Goal: Information Seeking & Learning: Learn about a topic

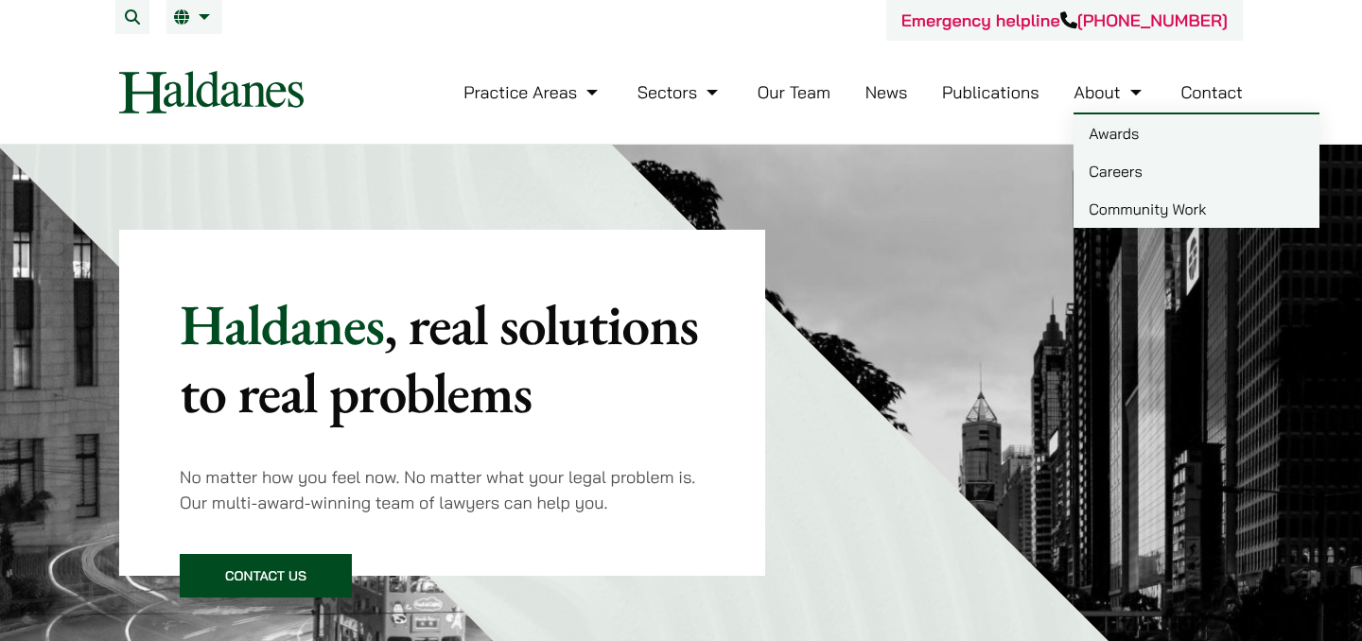
click at [1147, 186] on link "Careers" at bounding box center [1197, 171] width 246 height 38
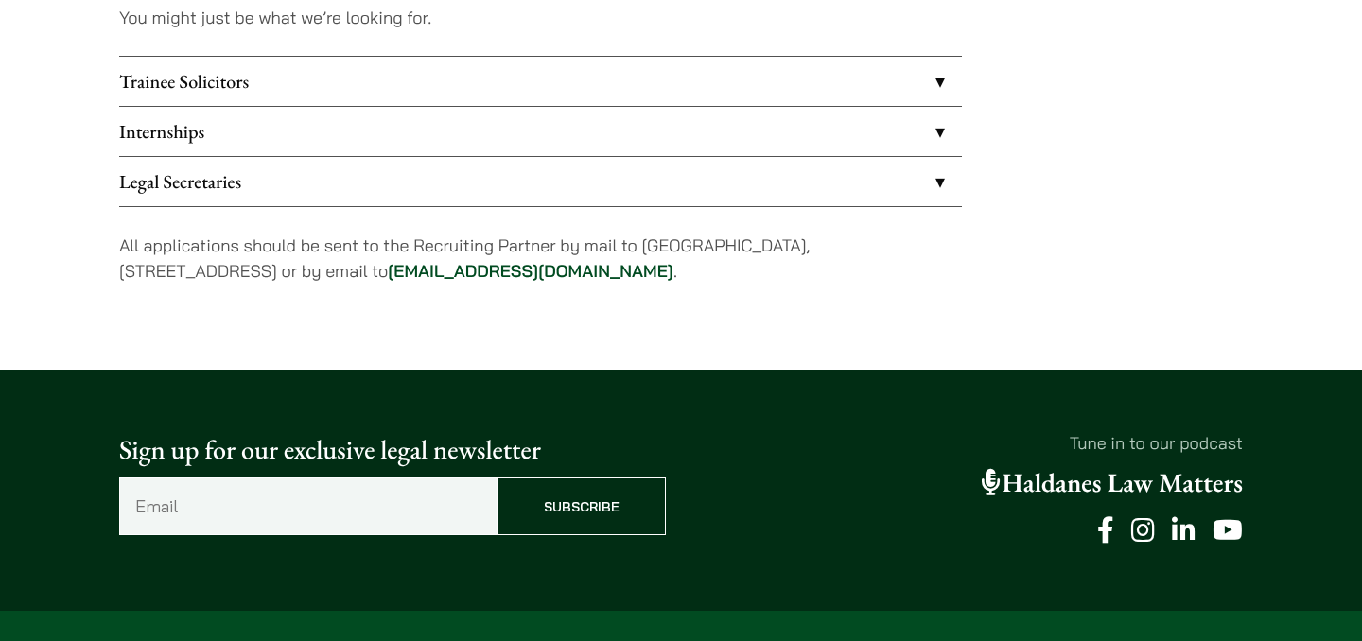
scroll to position [1694, 0]
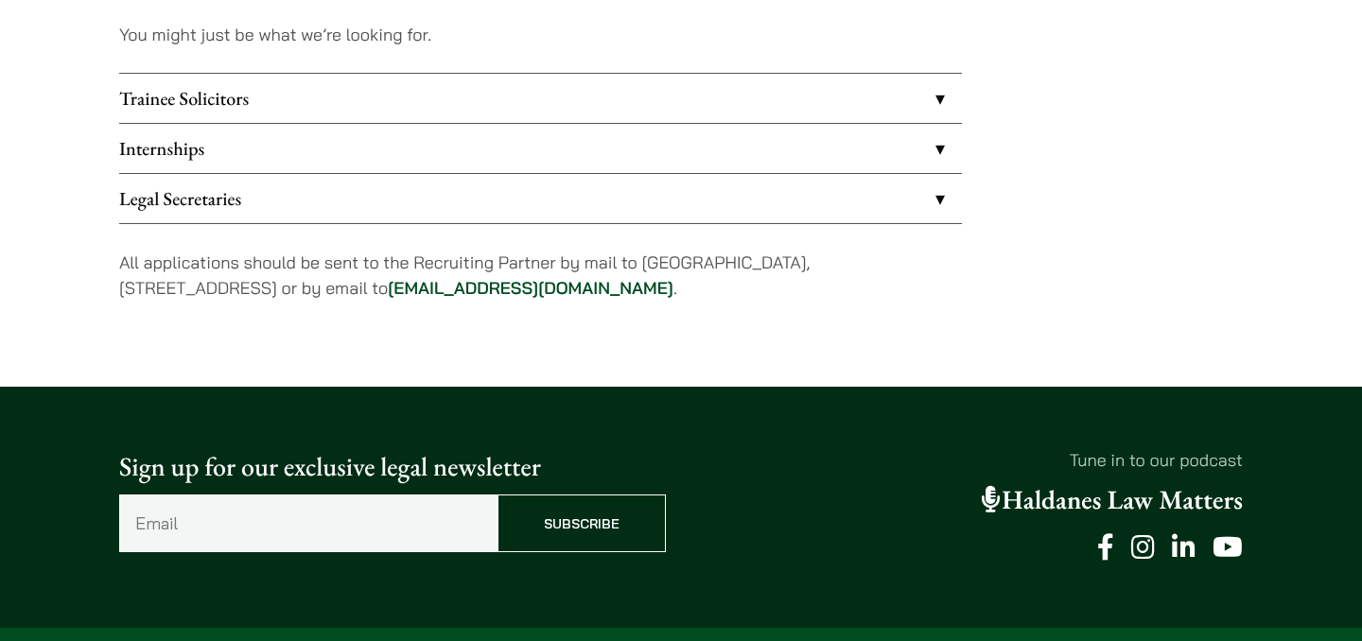
click at [655, 157] on link "Internships" at bounding box center [540, 148] width 843 height 49
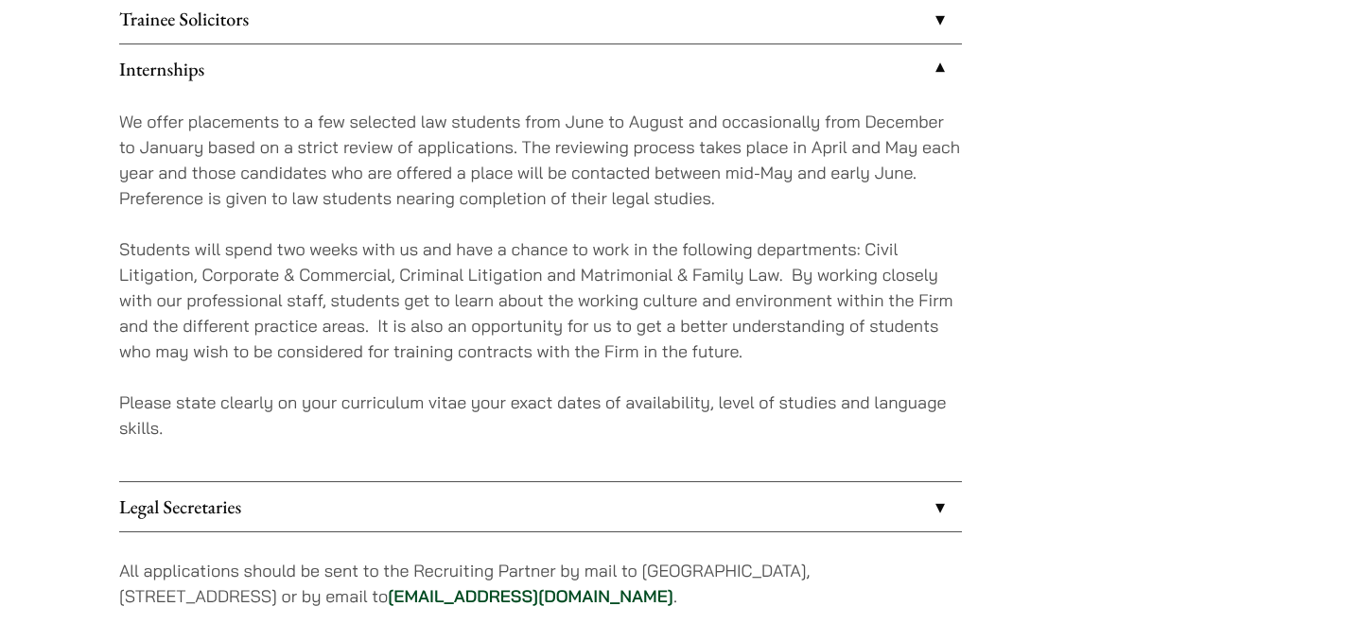
scroll to position [1907, 0]
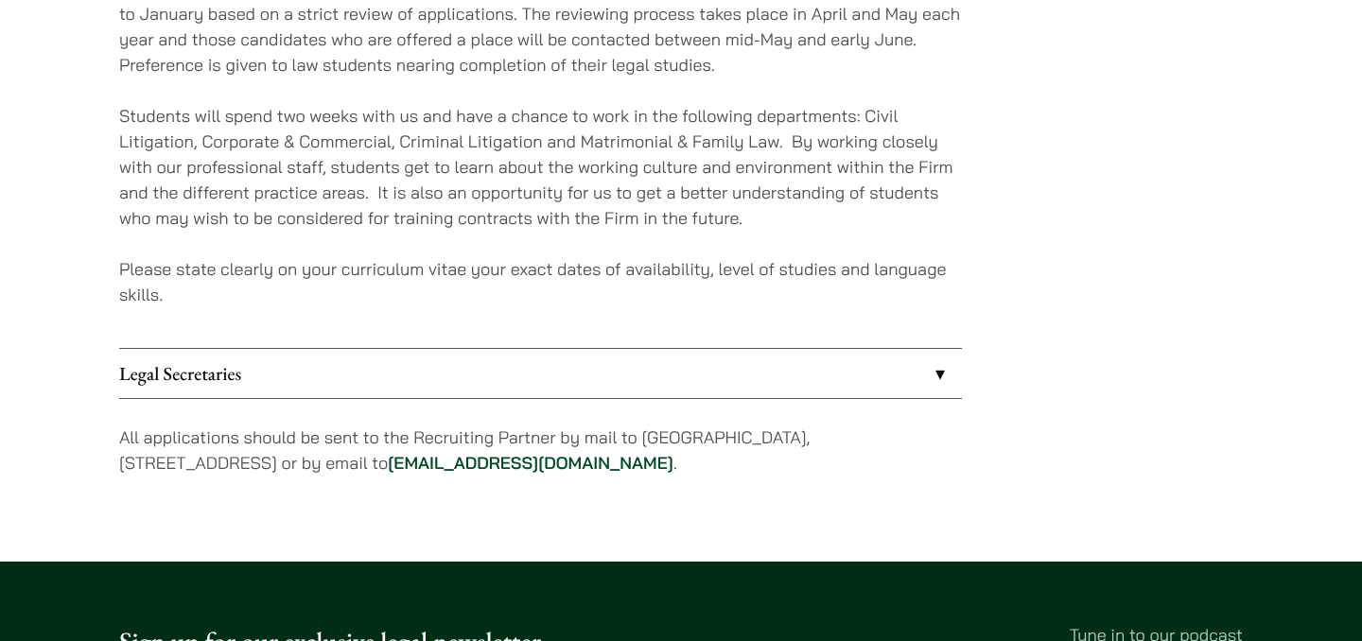
click at [624, 389] on link "Legal Secretaries" at bounding box center [540, 373] width 843 height 49
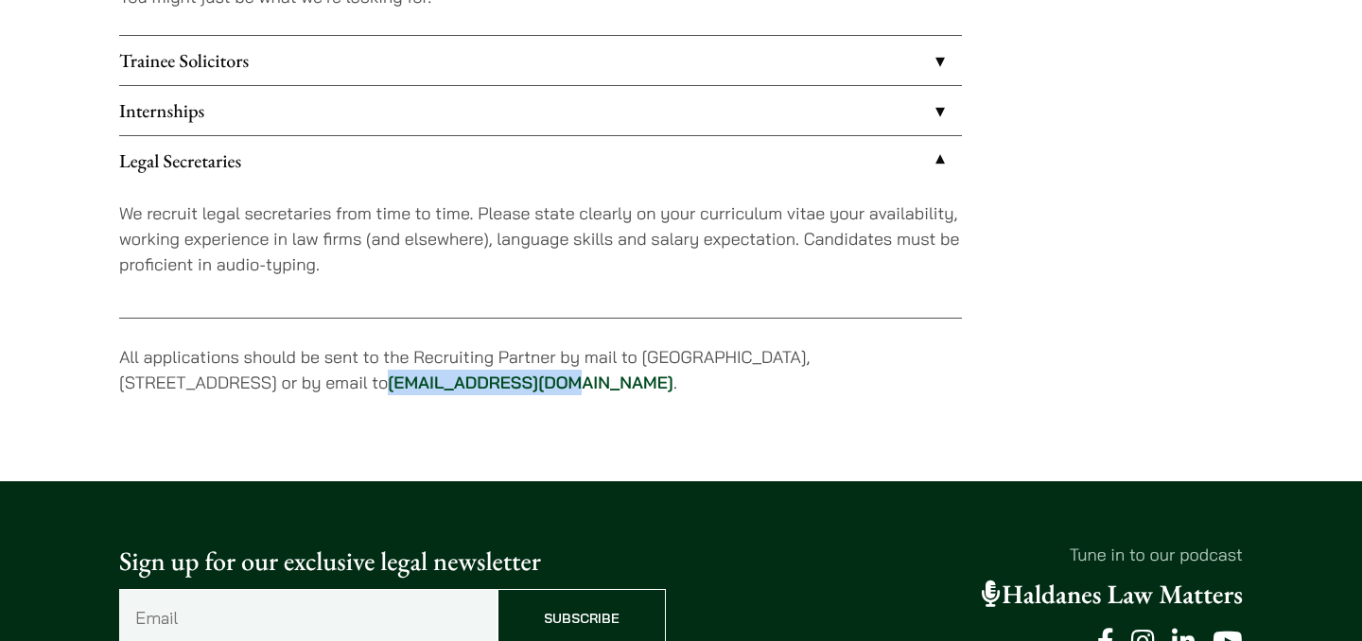
scroll to position [1634, 0]
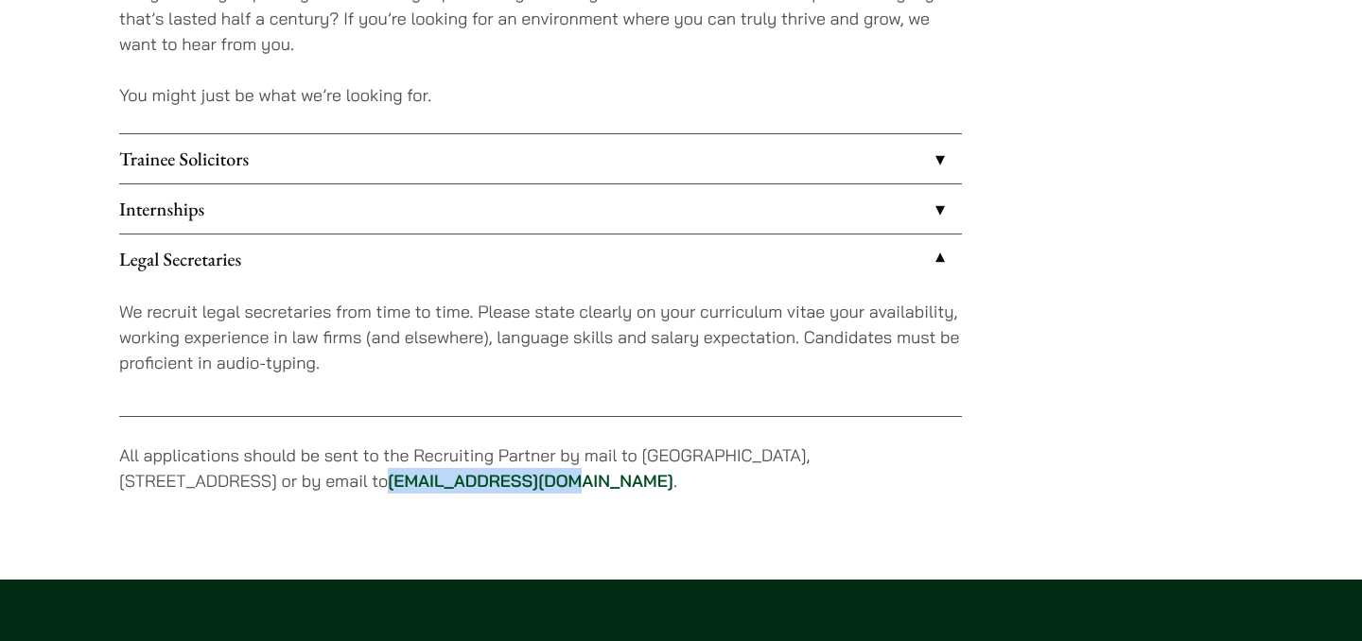
click at [358, 204] on link "Internships" at bounding box center [540, 208] width 843 height 49
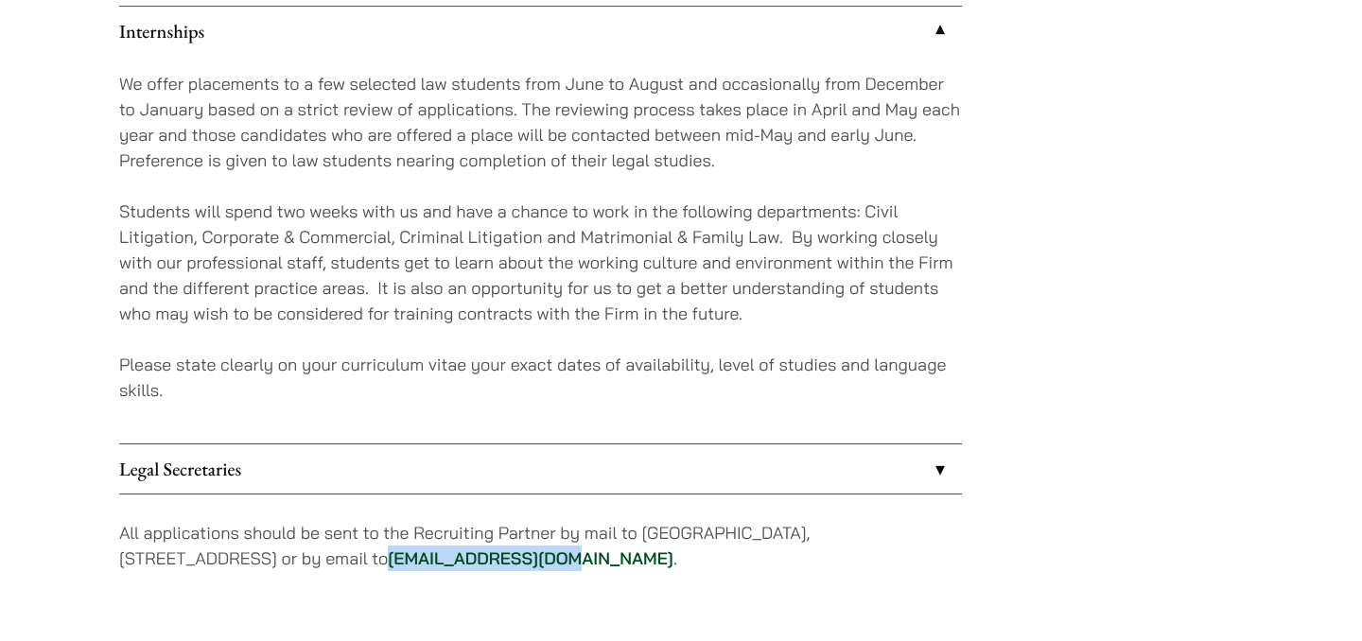
scroll to position [1821, 0]
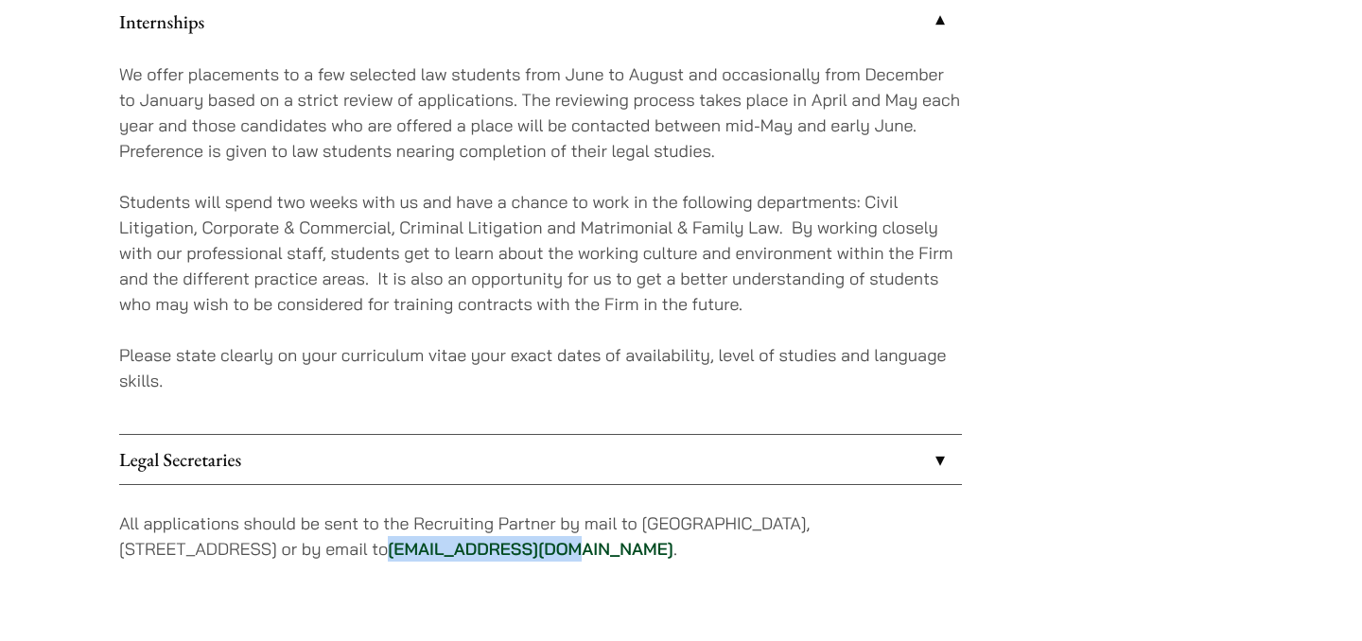
click at [728, 459] on link "Legal Secretaries" at bounding box center [540, 459] width 843 height 49
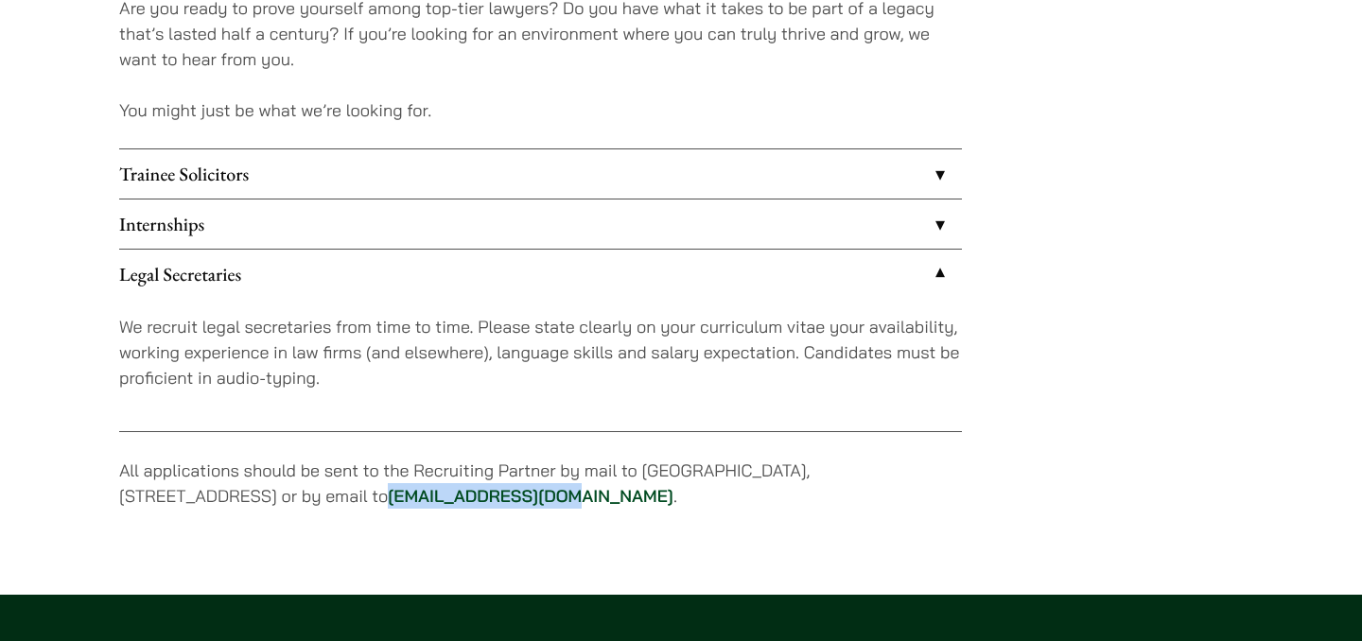
scroll to position [1619, 0]
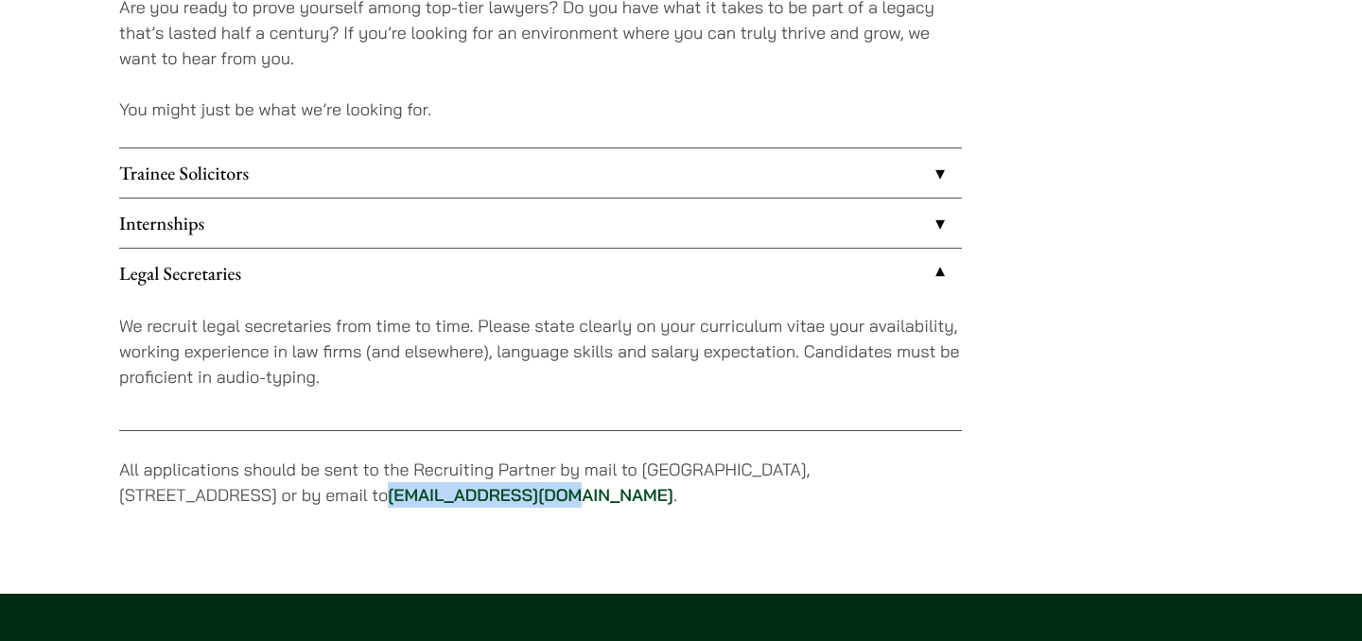
click at [601, 183] on link "Trainee Solicitors" at bounding box center [540, 173] width 843 height 49
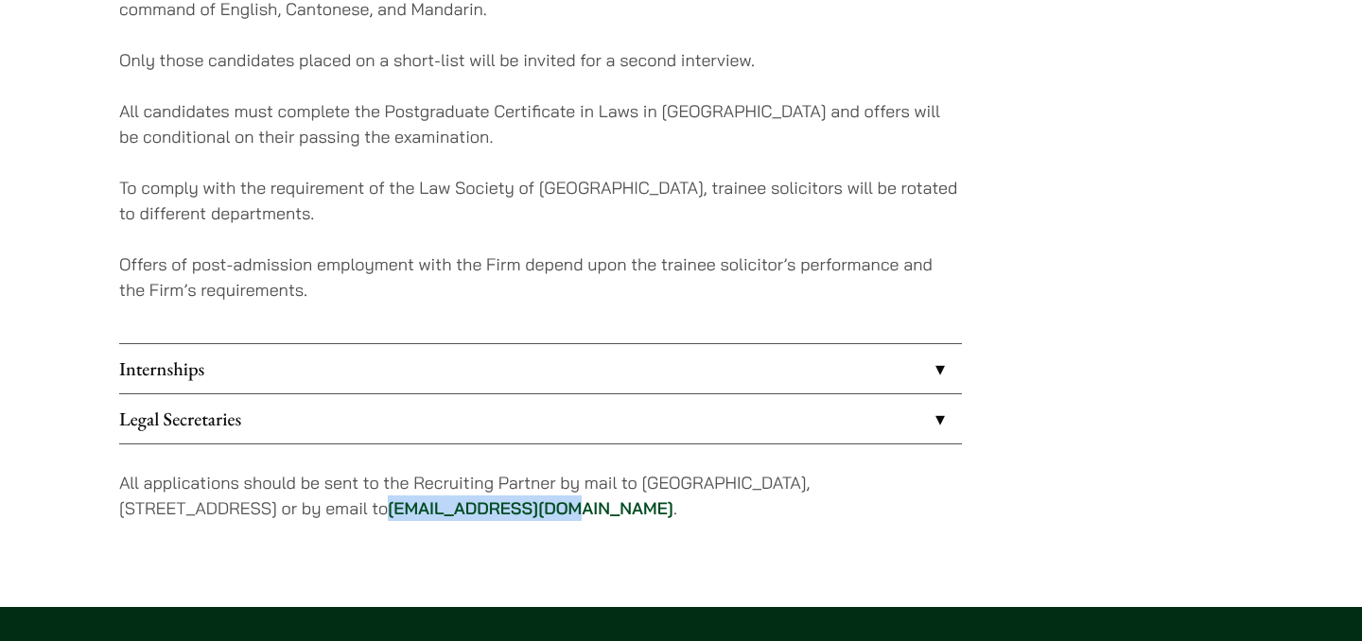
scroll to position [1940, 0]
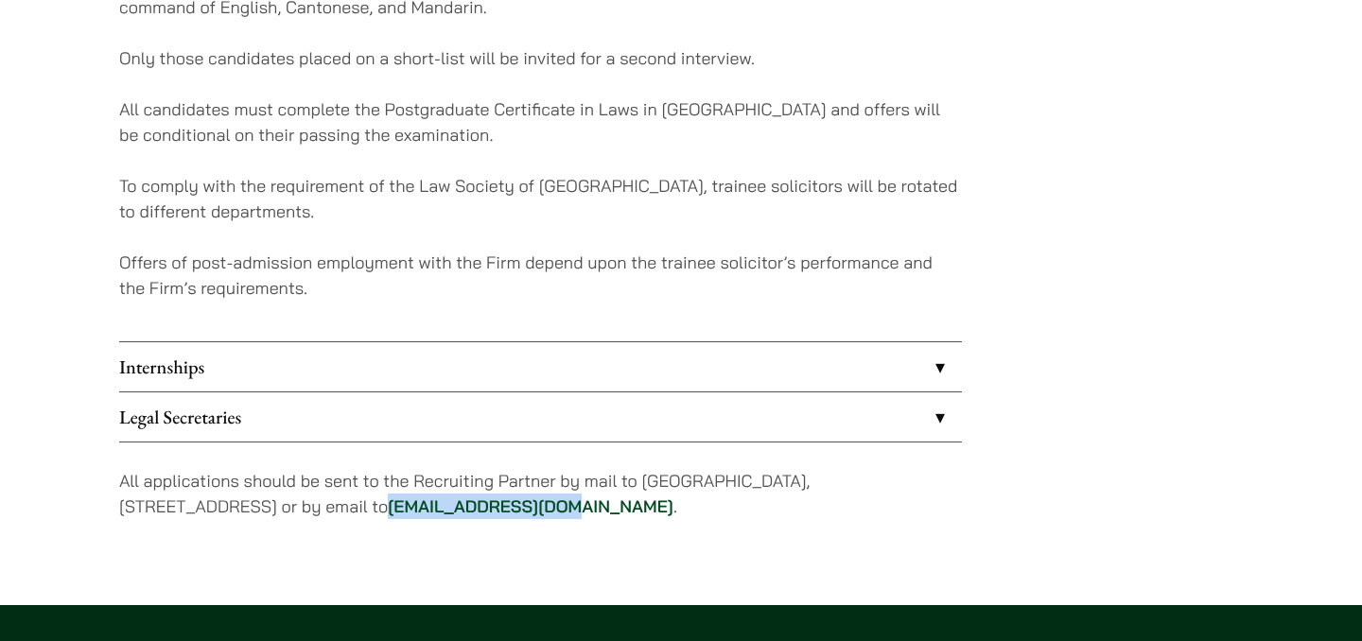
click at [794, 376] on link "Internships" at bounding box center [540, 366] width 843 height 49
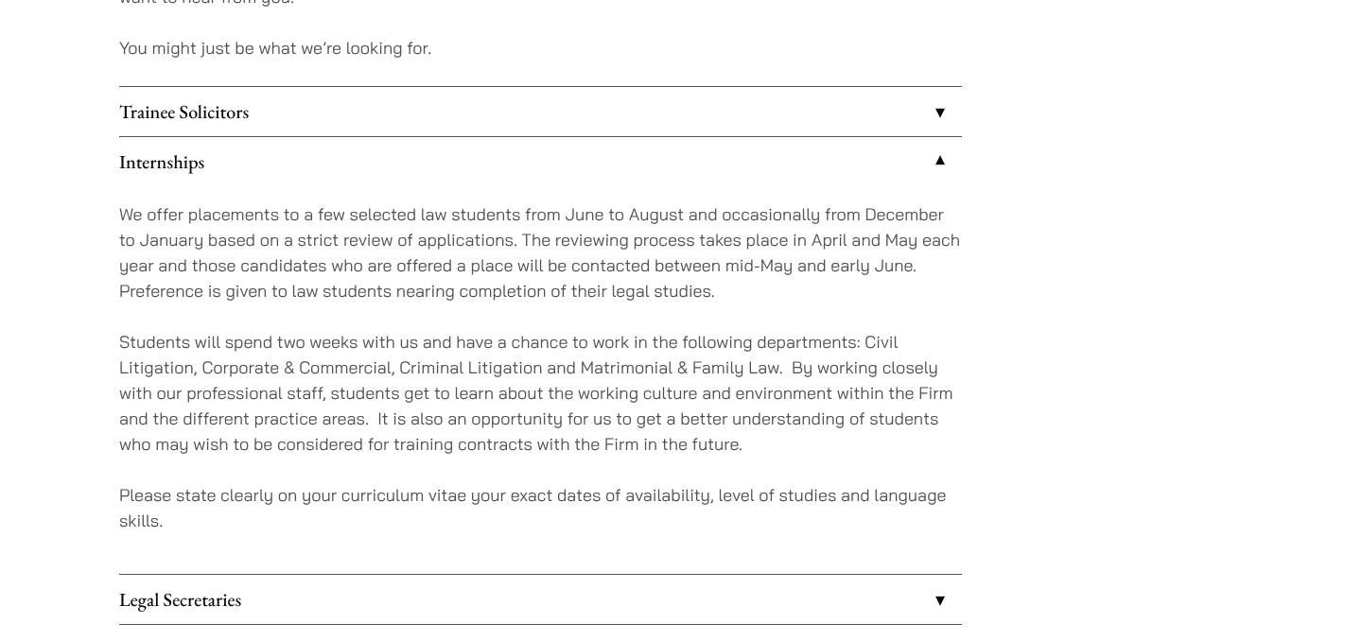
scroll to position [1678, 0]
